Goal: Navigation & Orientation: Find specific page/section

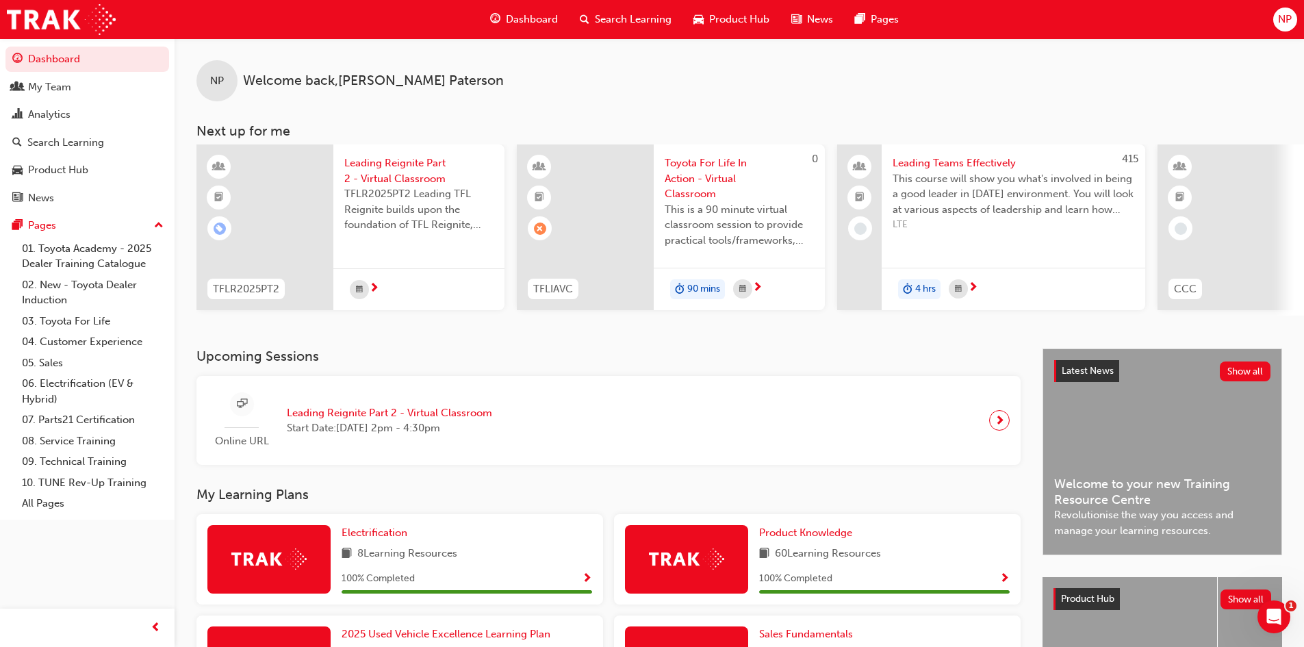
click at [51, 62] on link "Dashboard" at bounding box center [87, 59] width 164 height 25
click at [85, 89] on div "My Team" at bounding box center [87, 87] width 150 height 17
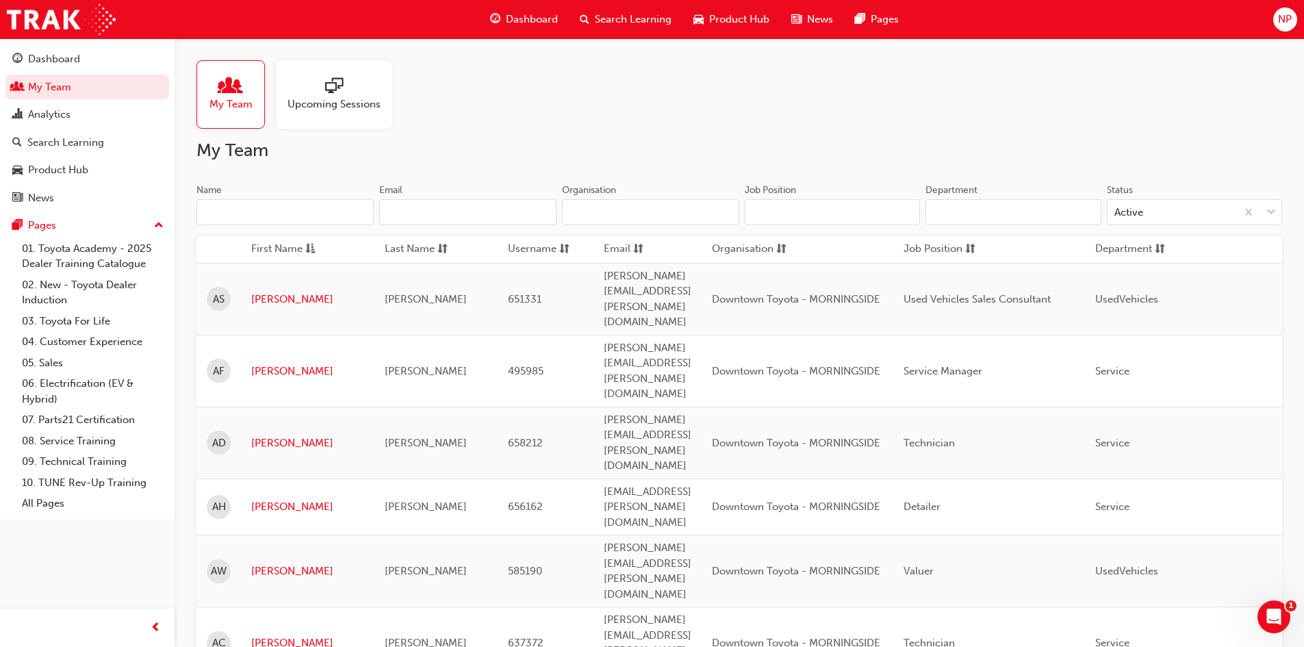
click at [366, 68] on div "Upcoming Sessions" at bounding box center [334, 94] width 116 height 68
